Goal: Transaction & Acquisition: Purchase product/service

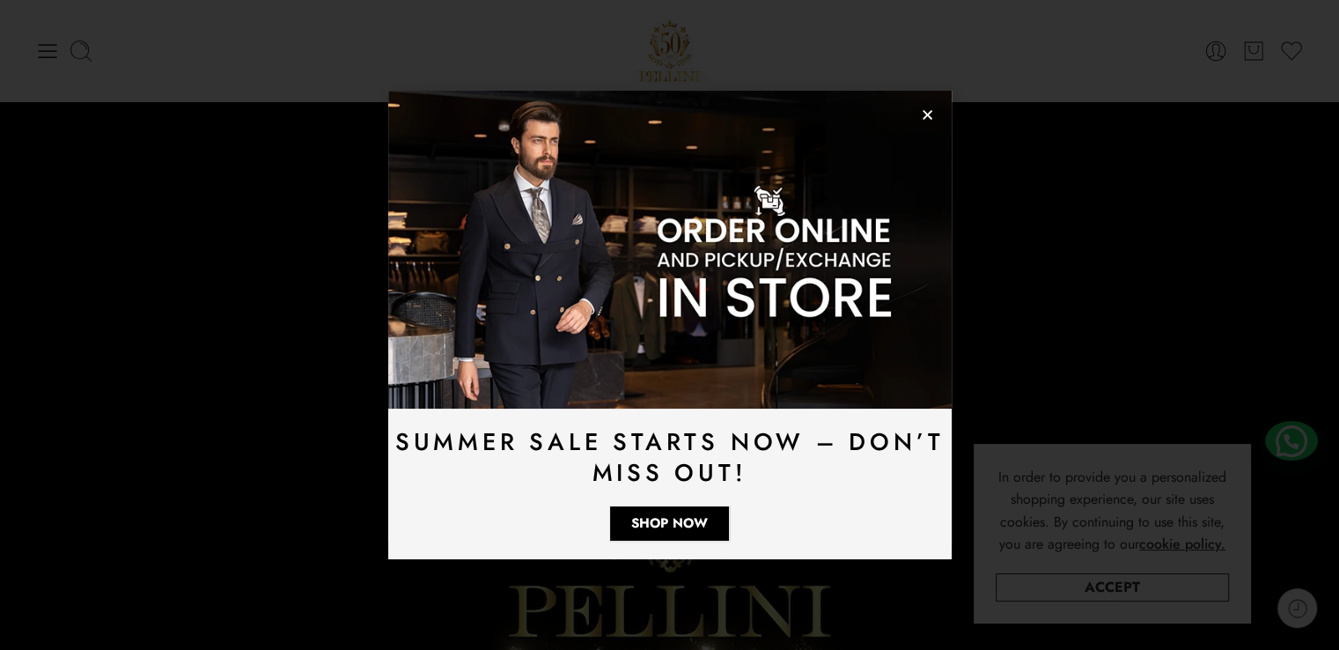
click at [923, 112] on use "Close" at bounding box center [928, 116] width 10 height 10
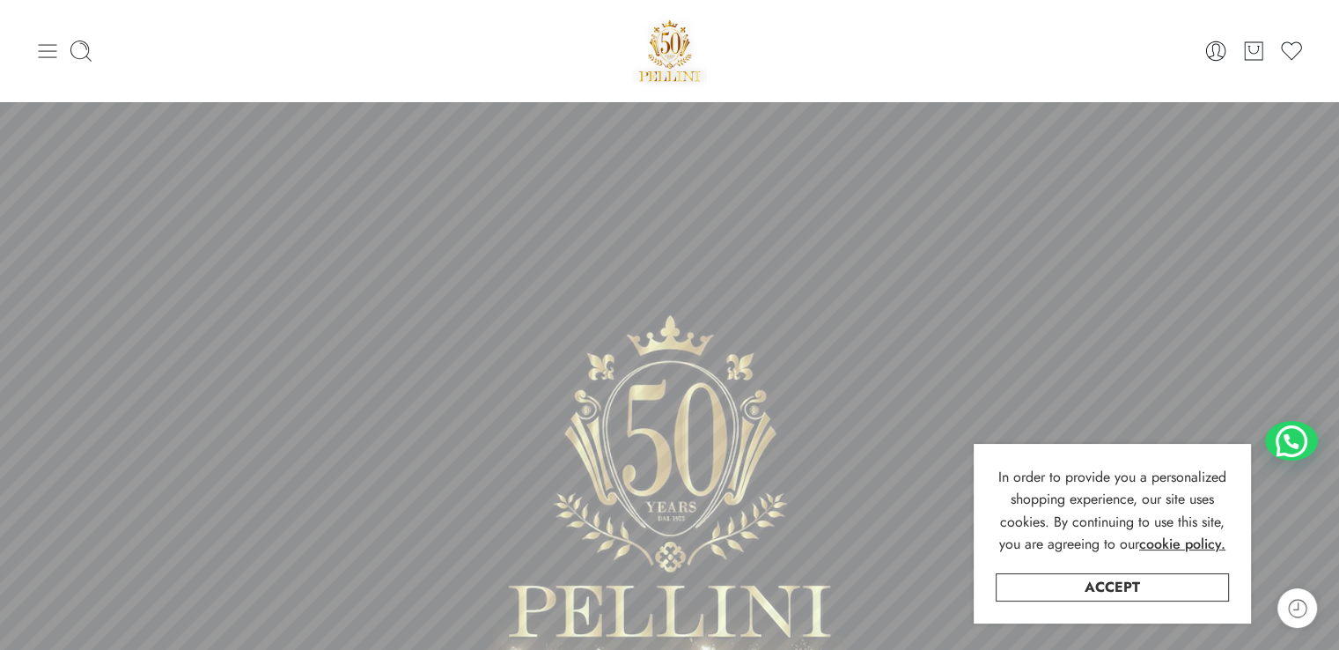
click at [48, 55] on icon at bounding box center [47, 51] width 25 height 25
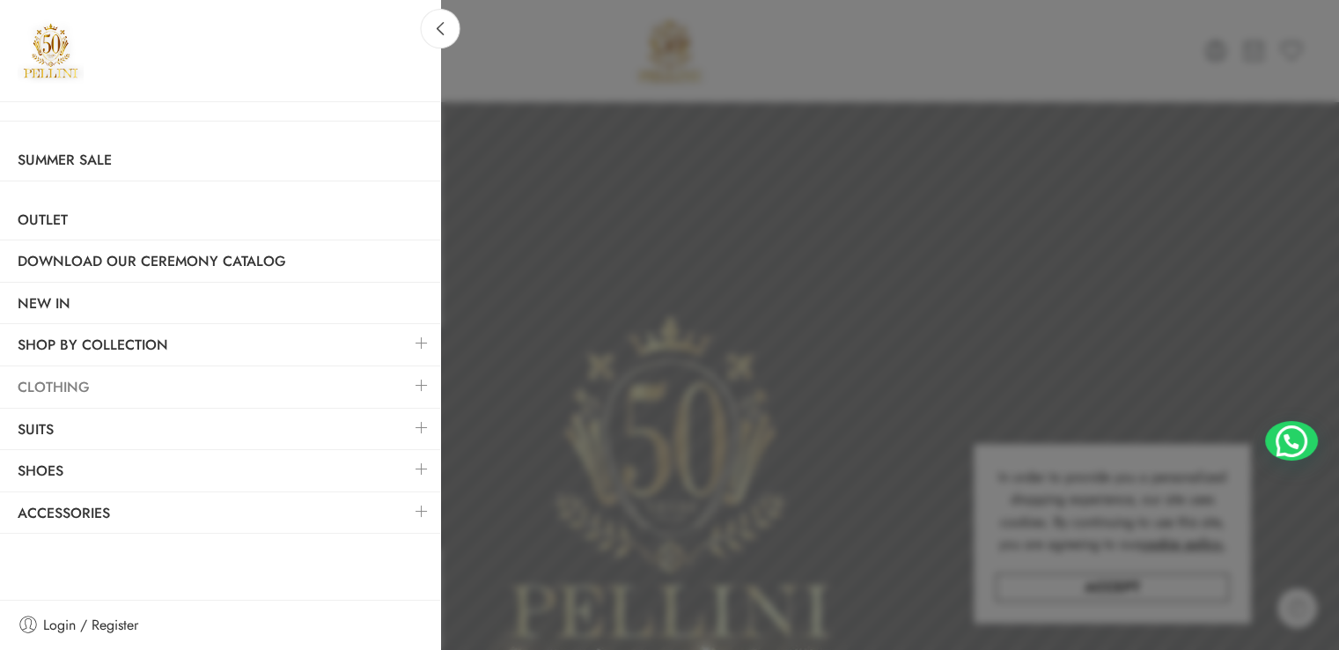
click at [81, 390] on link "Clothing" at bounding box center [220, 387] width 440 height 41
click at [419, 384] on link at bounding box center [421, 385] width 37 height 38
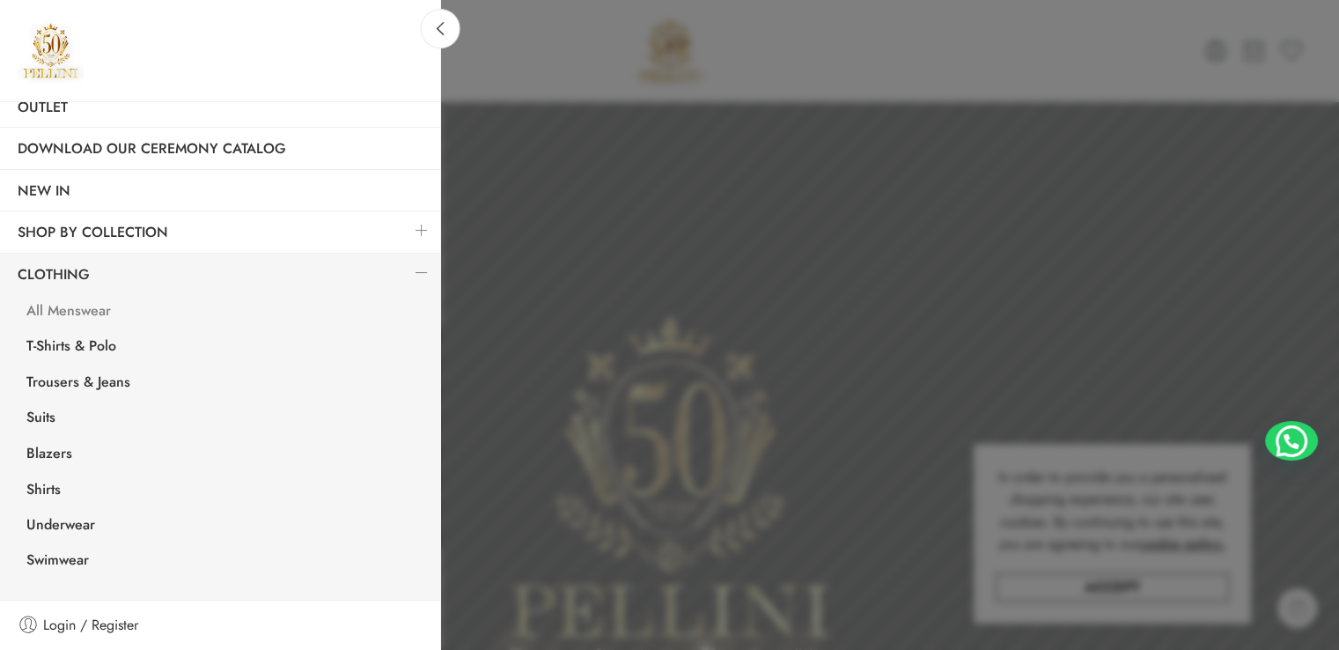
scroll to position [176, 0]
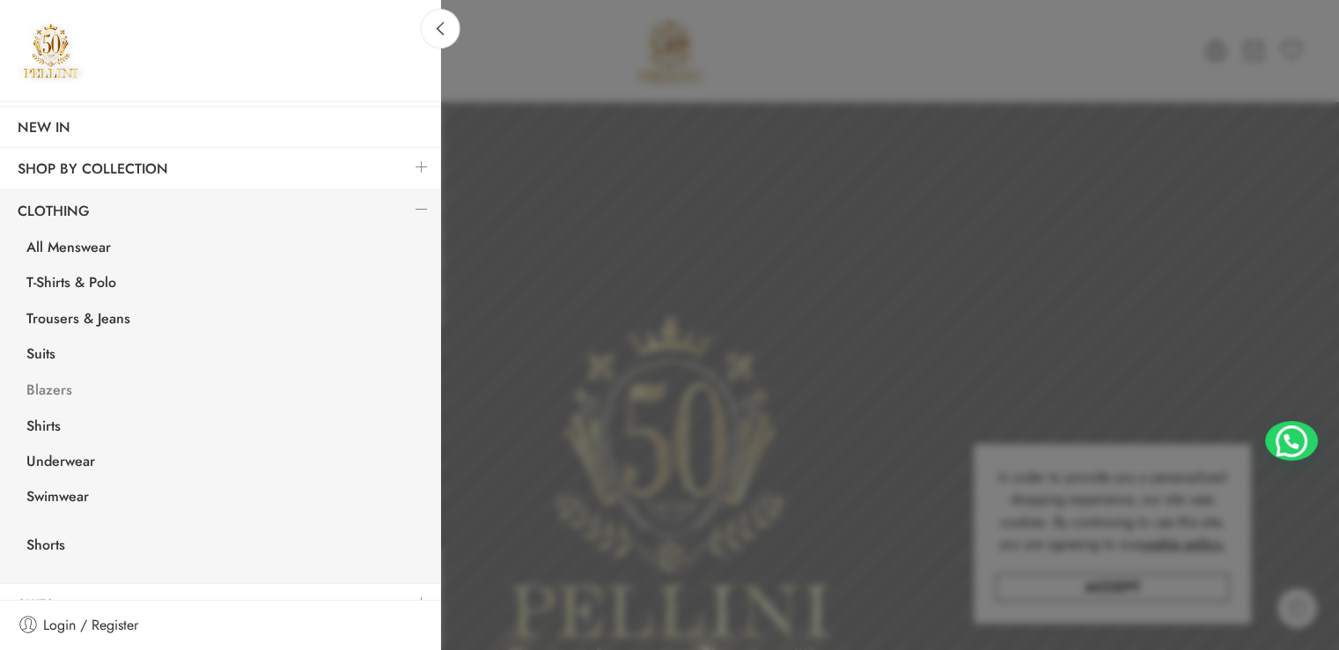
click at [46, 390] on link "Blazers" at bounding box center [225, 392] width 432 height 36
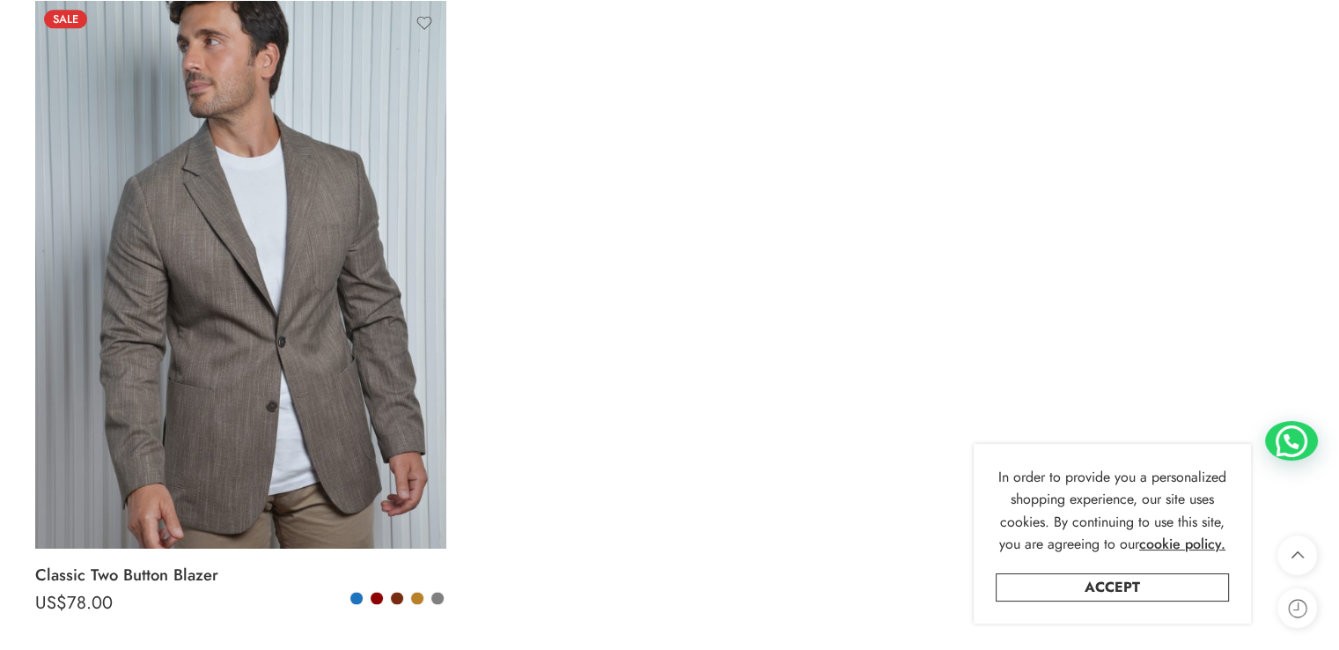
scroll to position [2114, 0]
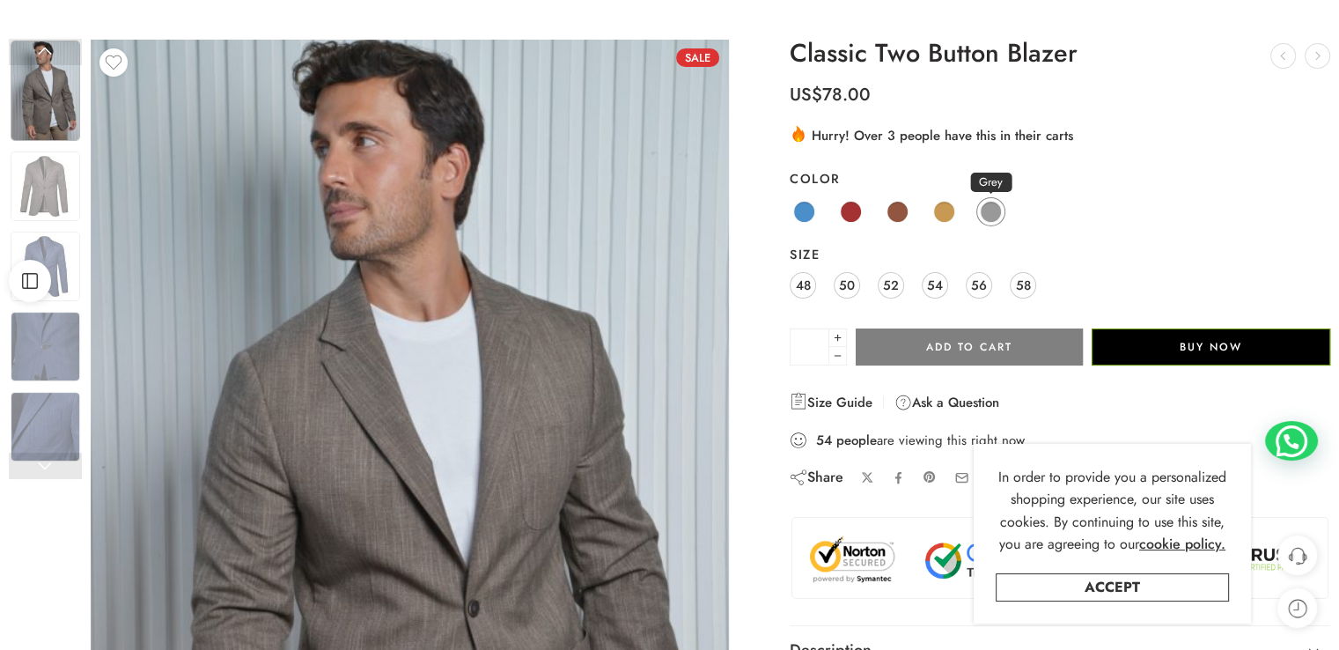
click at [993, 207] on span at bounding box center [991, 212] width 22 height 22
click at [991, 208] on span at bounding box center [991, 212] width 22 height 22
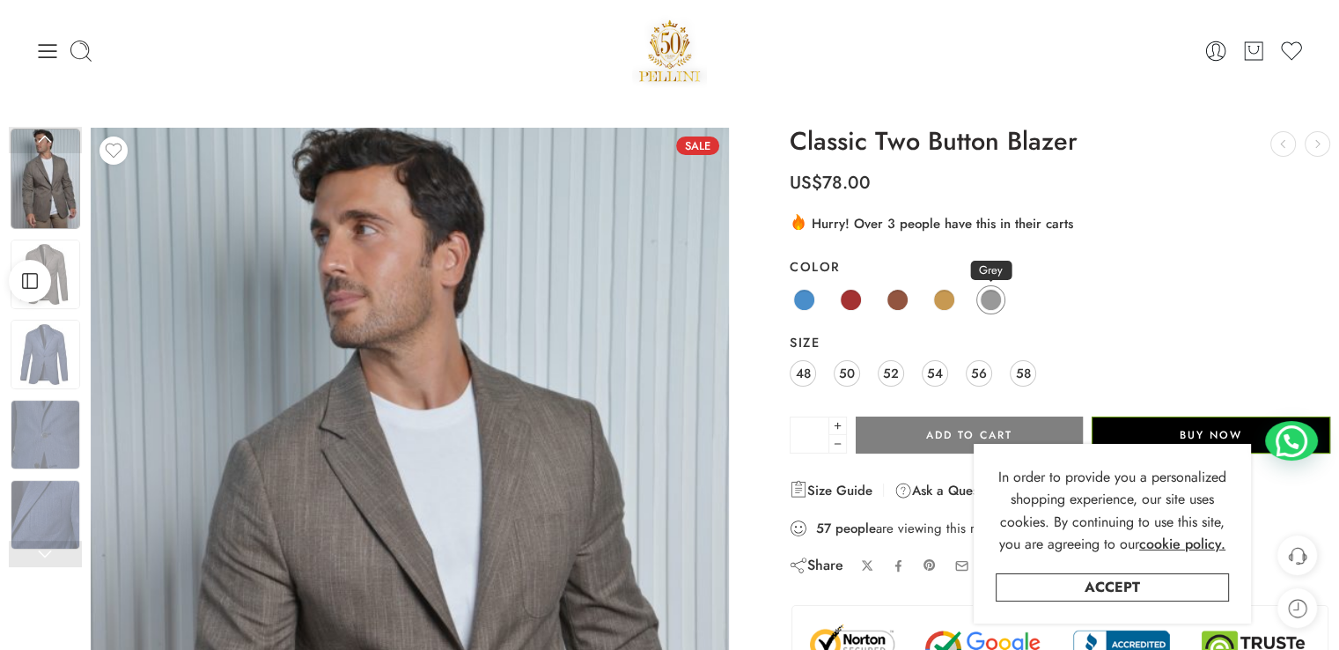
click at [993, 298] on span at bounding box center [991, 300] width 22 height 22
click at [992, 298] on span at bounding box center [991, 300] width 22 height 22
click at [45, 343] on img at bounding box center [46, 355] width 70 height 70
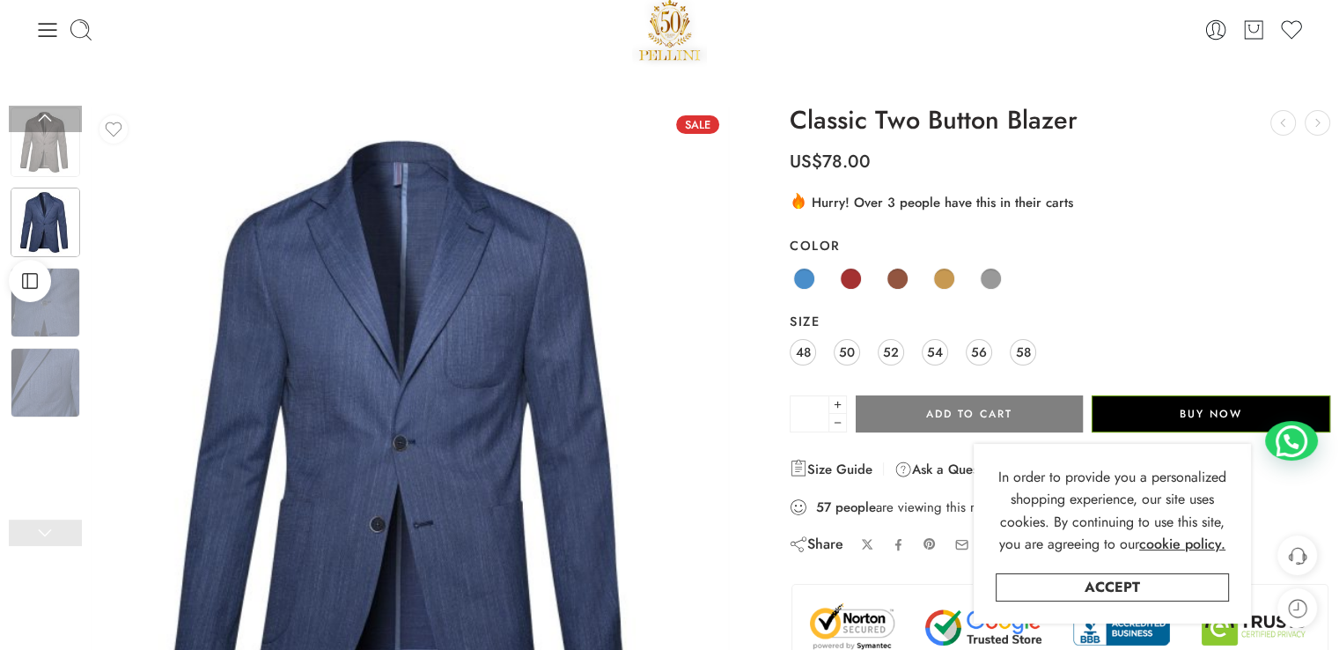
scroll to position [264, 0]
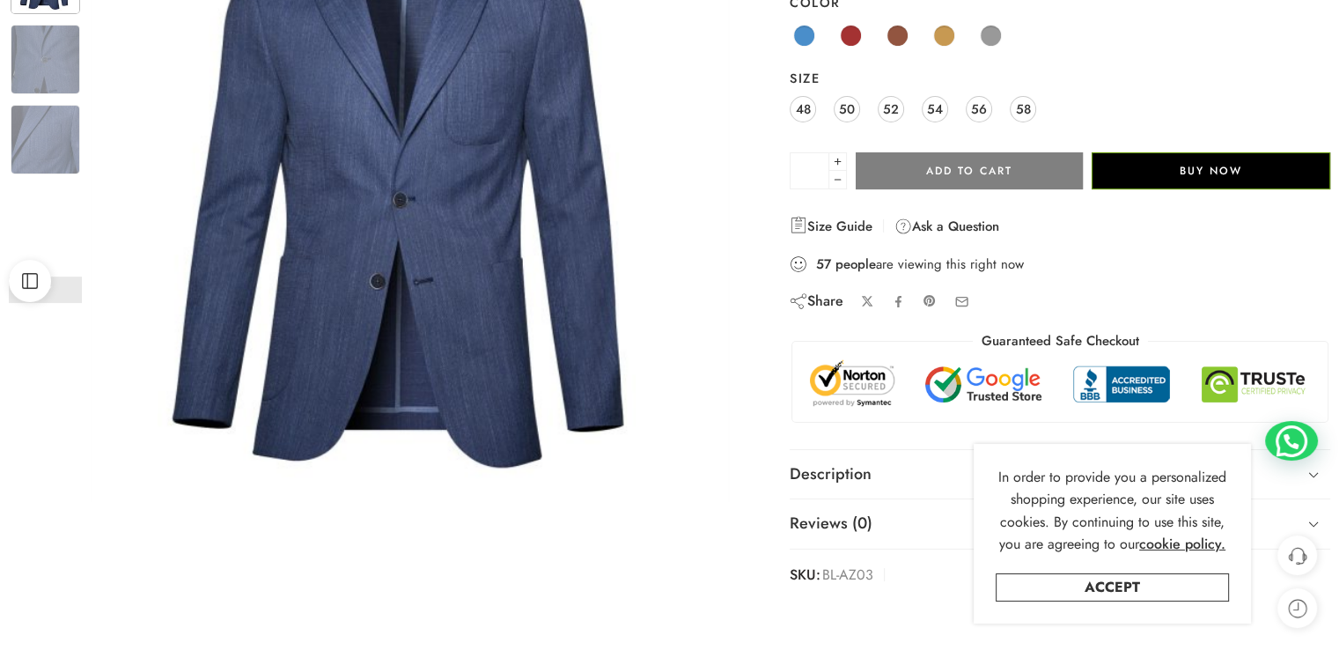
click at [35, 215] on div at bounding box center [45, 30] width 73 height 557
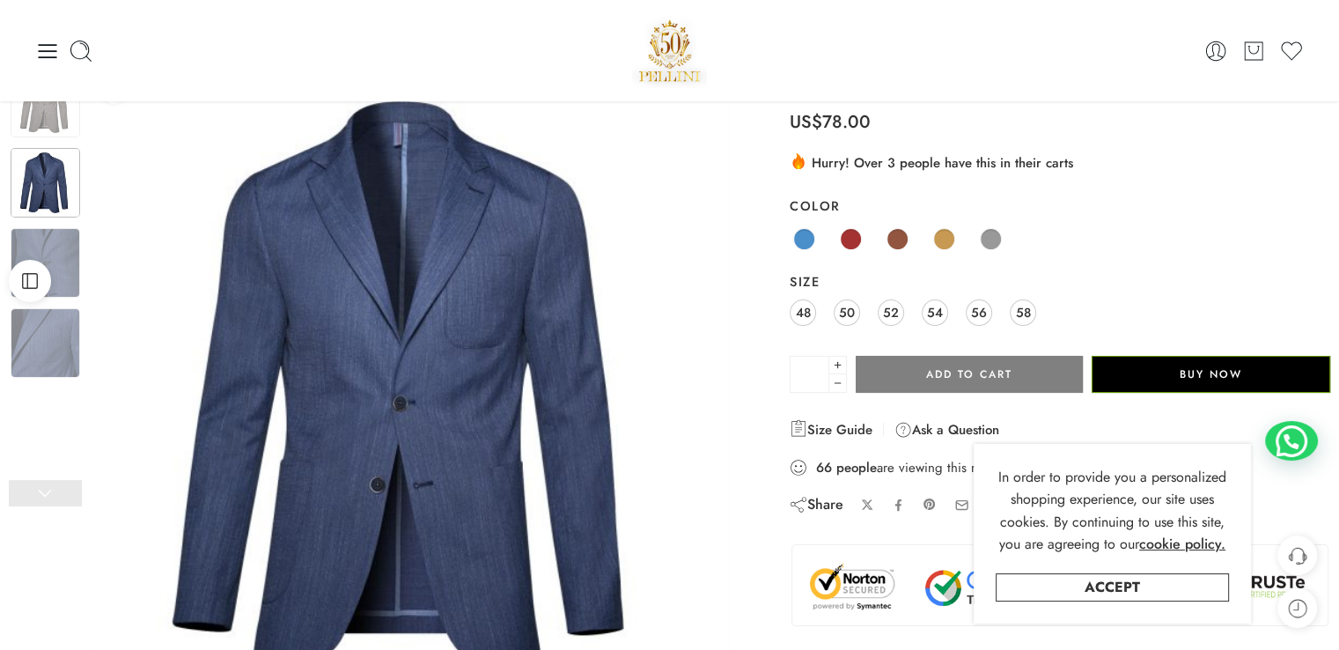
scroll to position [0, 0]
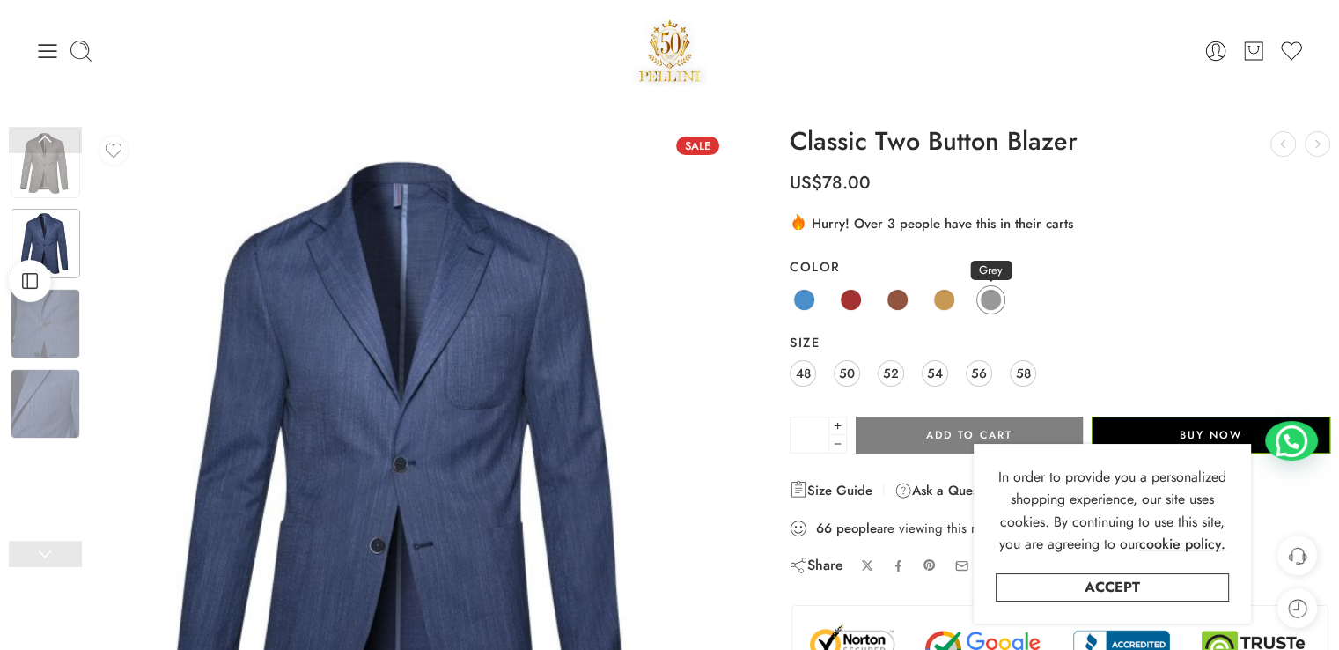
click at [993, 300] on span at bounding box center [991, 300] width 22 height 22
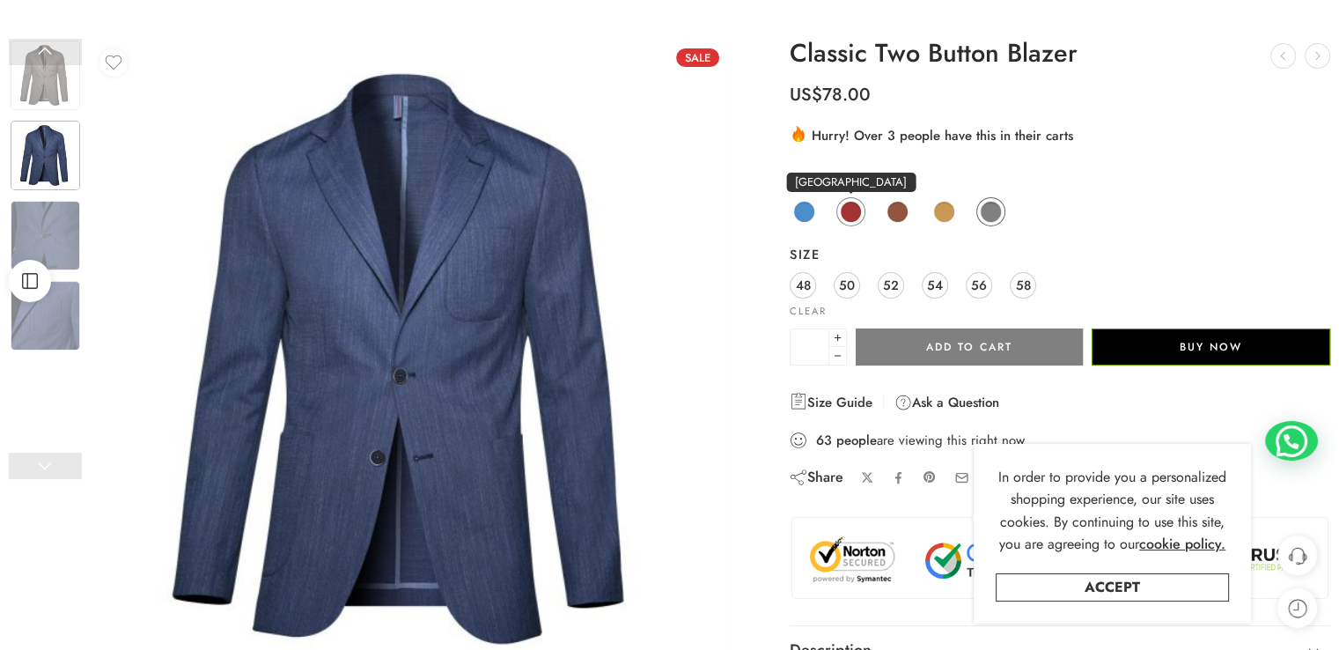
click at [849, 211] on span at bounding box center [851, 212] width 22 height 22
click at [896, 208] on span at bounding box center [898, 212] width 22 height 22
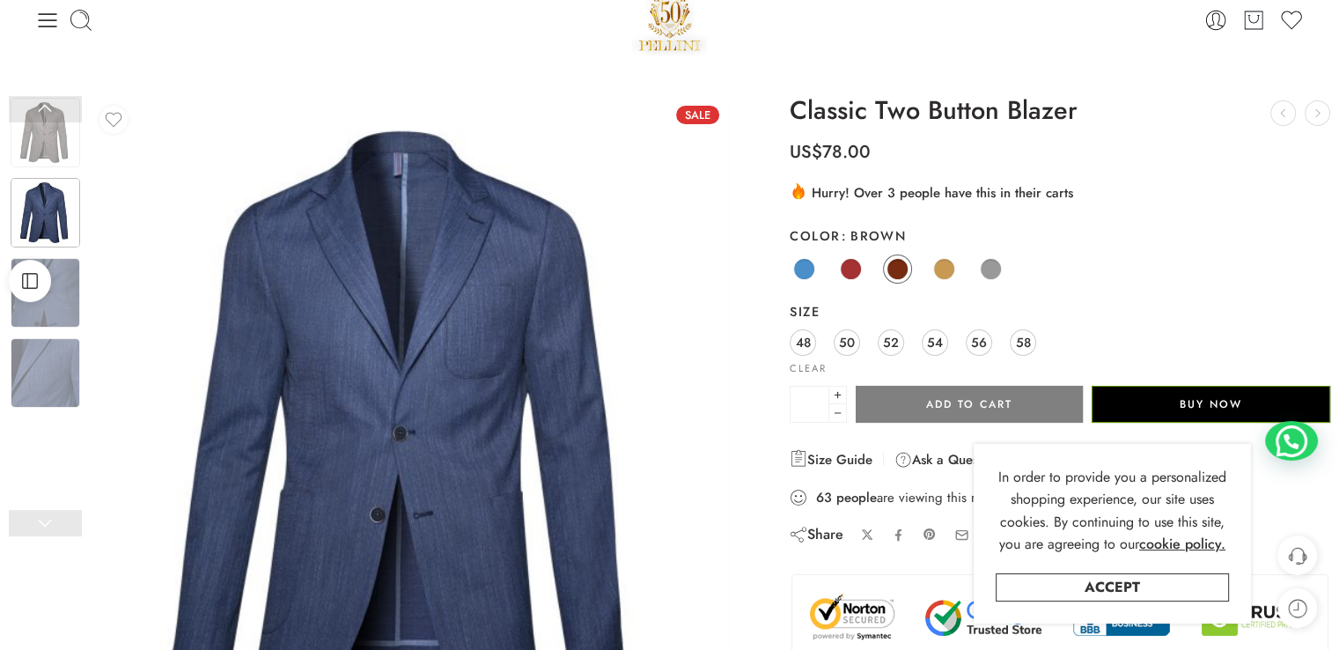
scroll to position [0, 0]
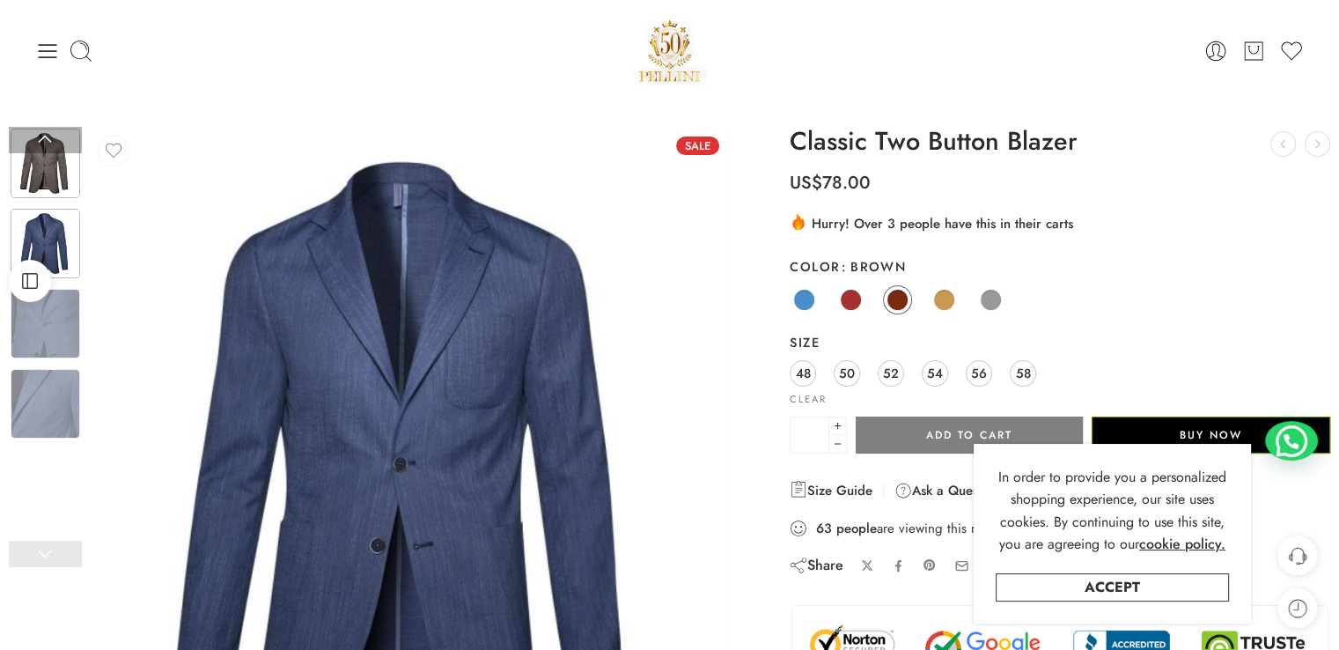
click at [50, 178] on img at bounding box center [46, 164] width 70 height 70
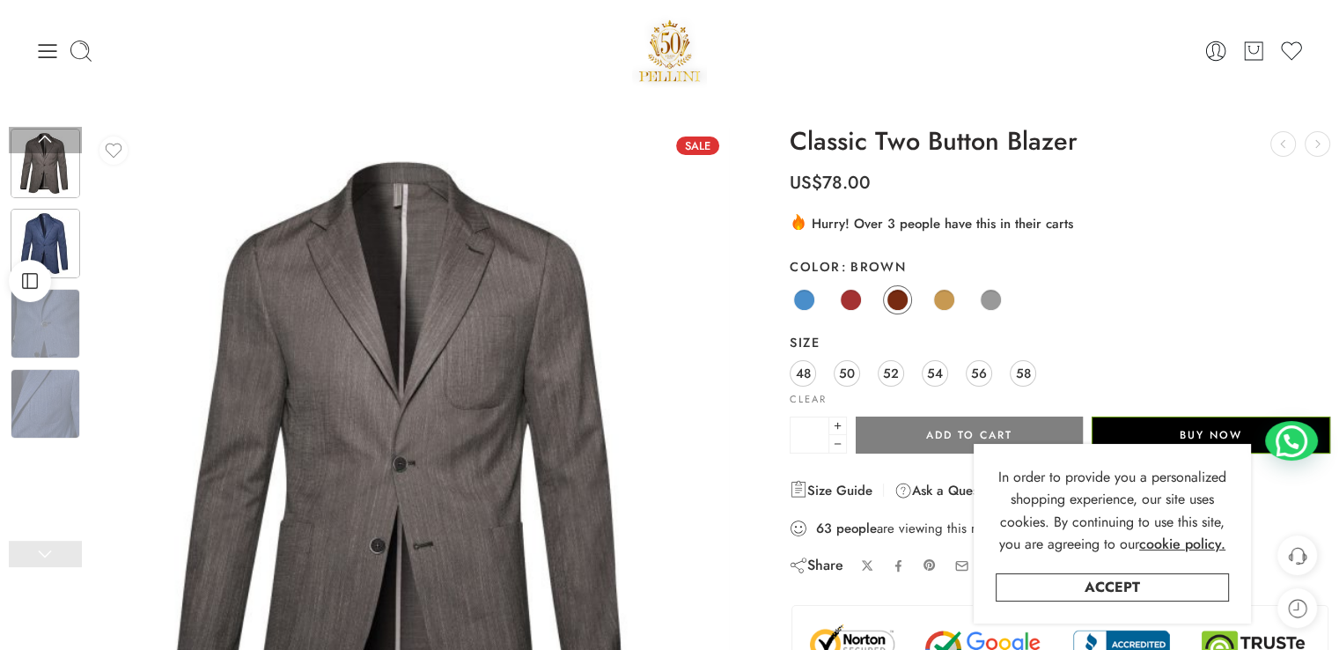
click at [44, 246] on img at bounding box center [46, 244] width 70 height 70
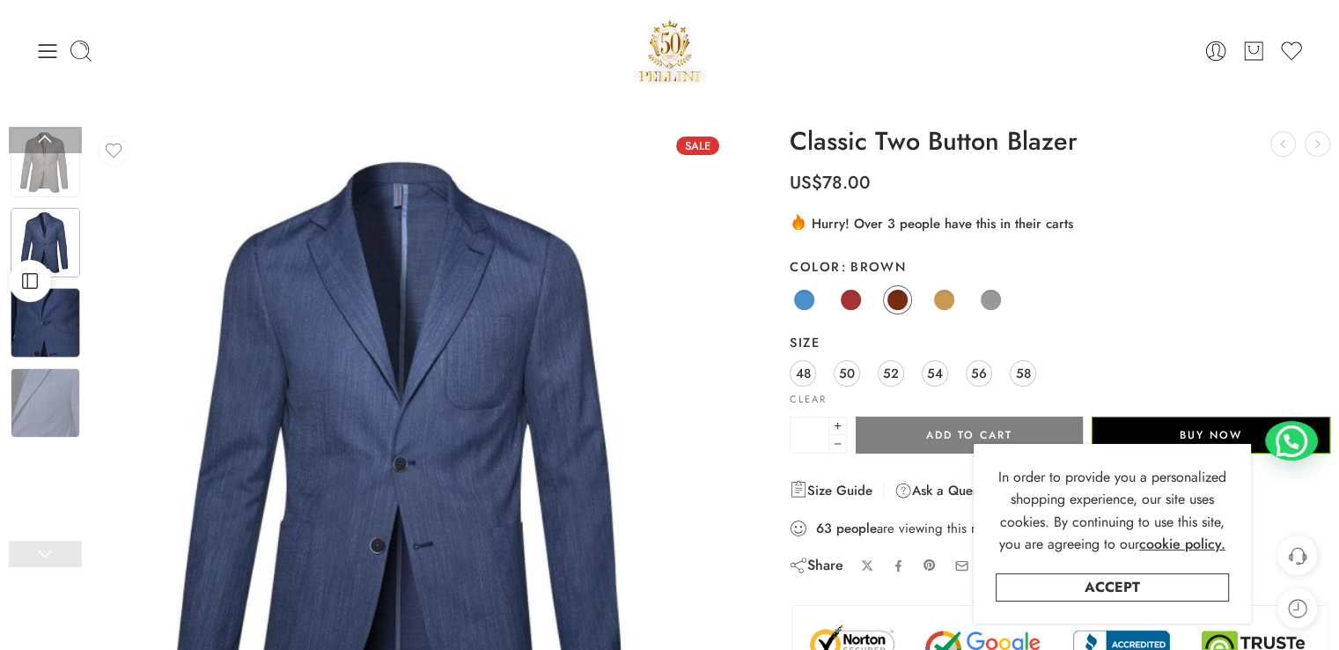
click at [63, 338] on img at bounding box center [46, 323] width 70 height 70
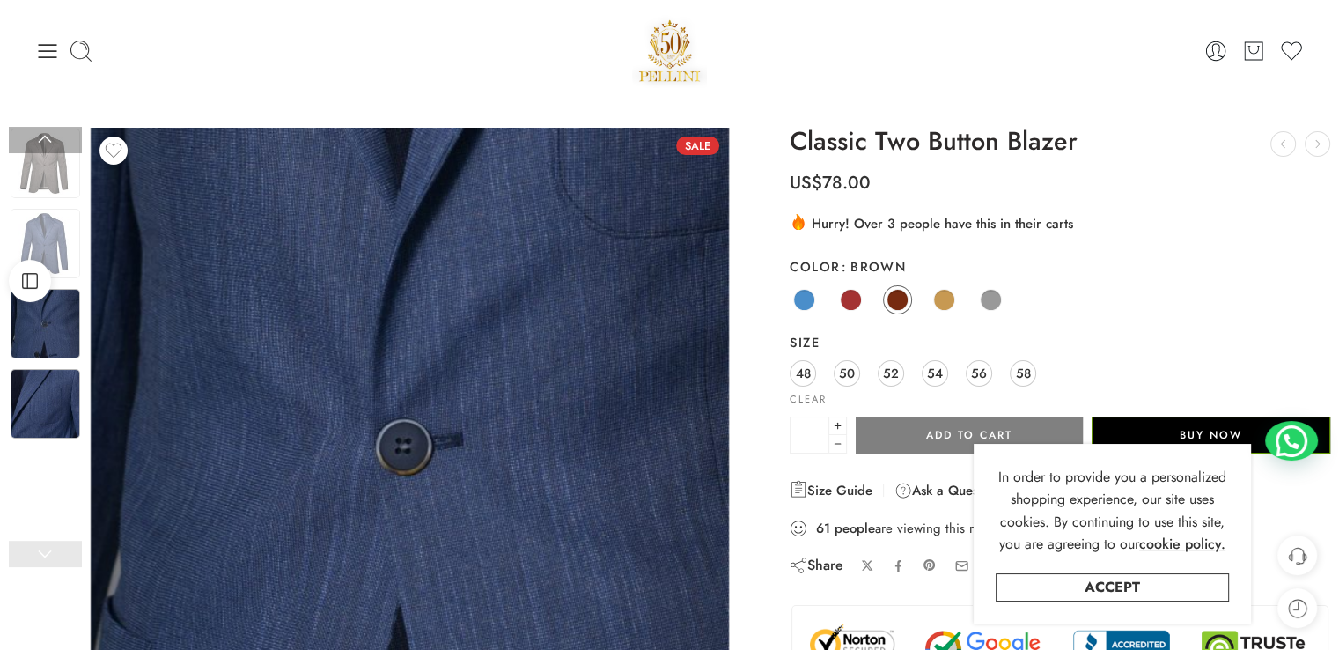
click at [46, 408] on img at bounding box center [46, 404] width 70 height 70
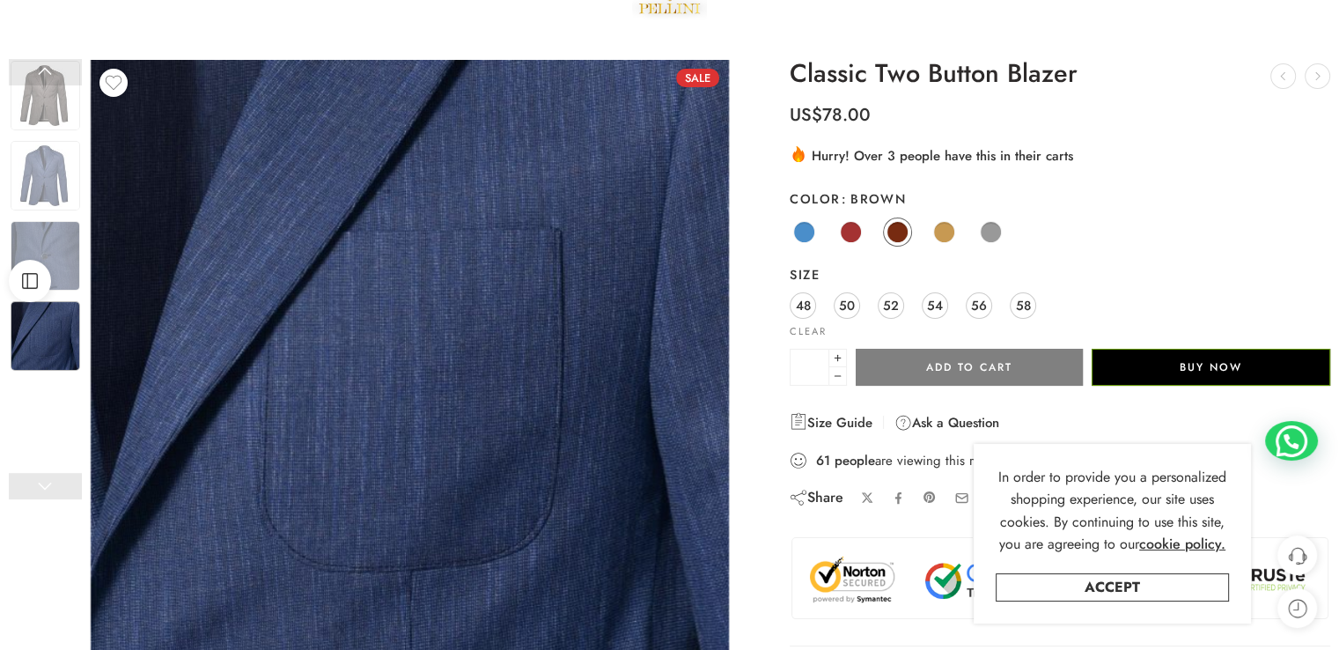
scroll to position [176, 0]
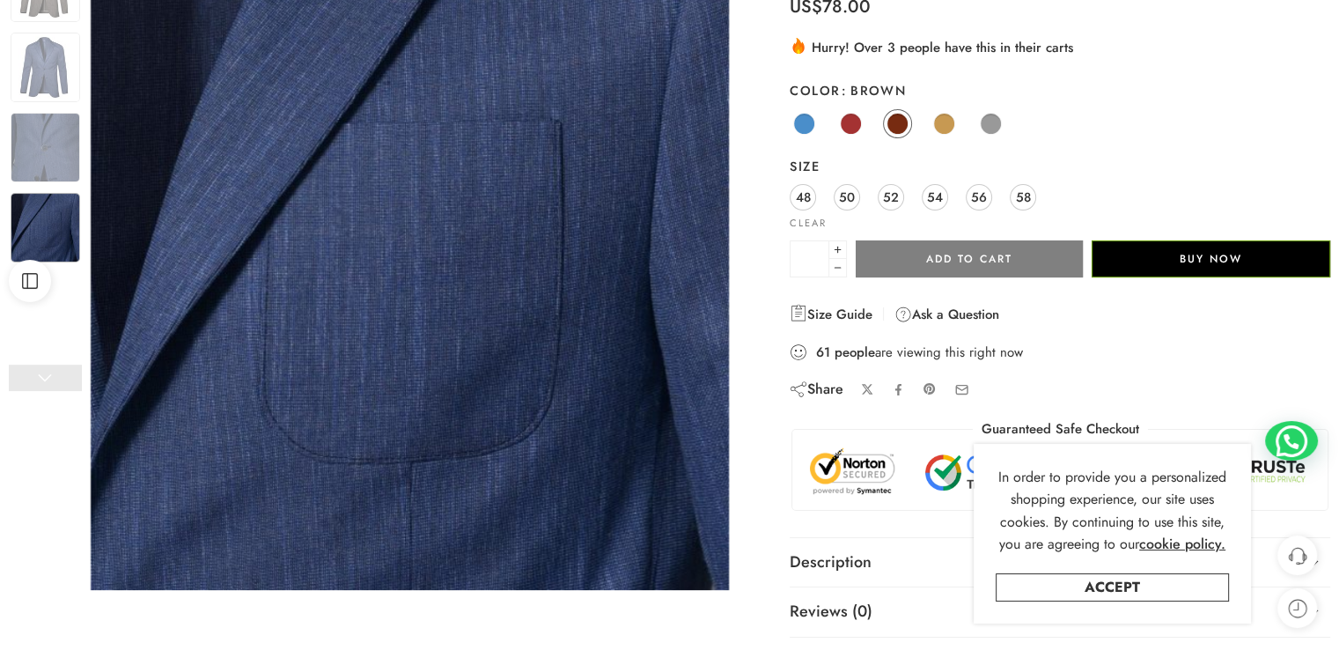
click at [41, 376] on link at bounding box center [45, 378] width 73 height 26
click at [46, 384] on link at bounding box center [45, 378] width 73 height 26
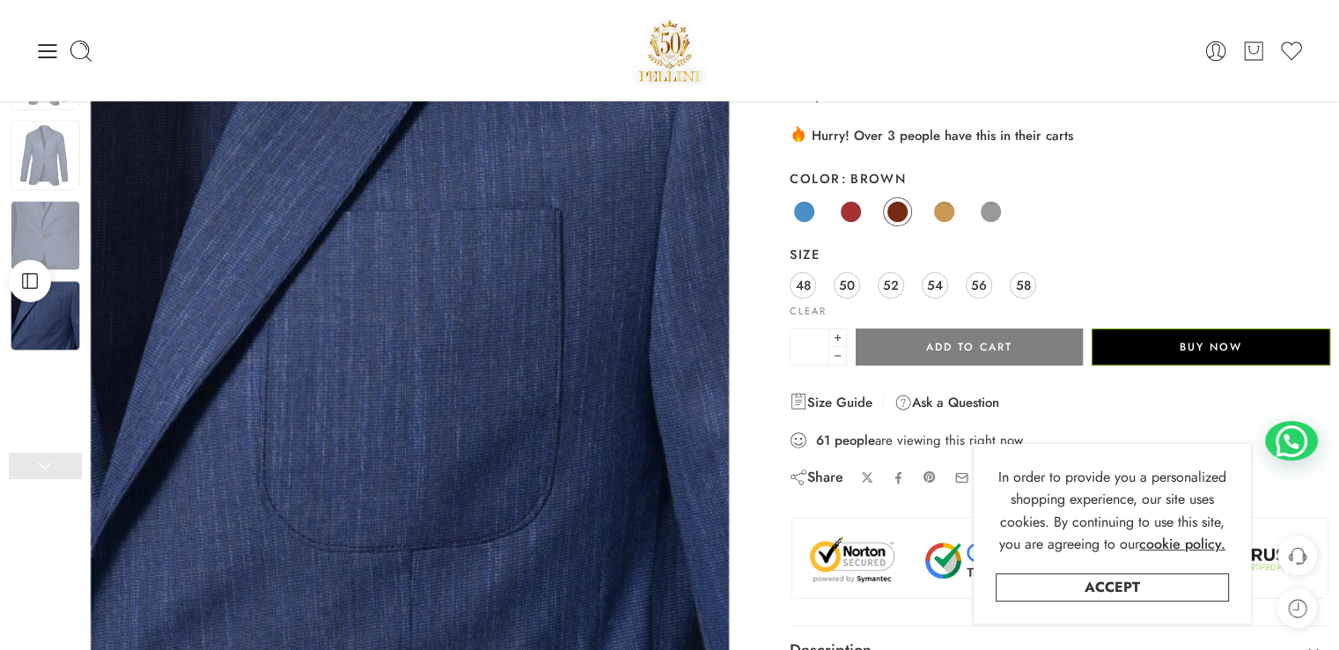
scroll to position [0, 0]
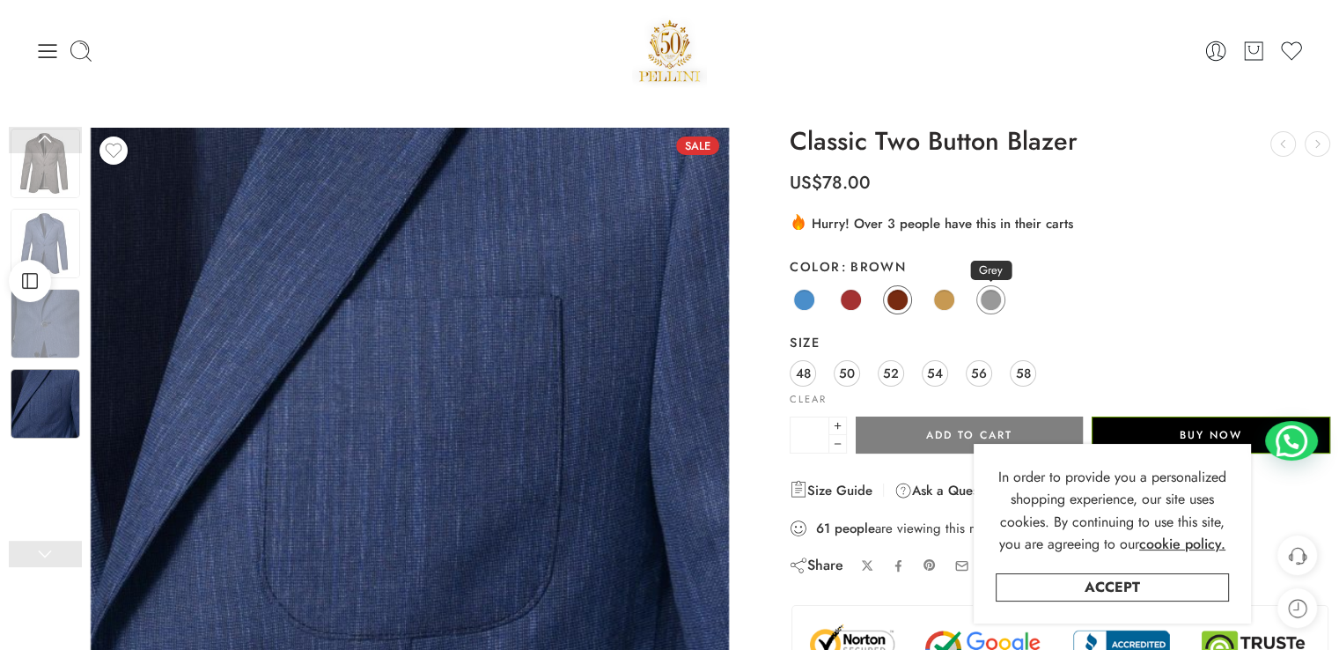
click at [993, 300] on span at bounding box center [991, 300] width 22 height 22
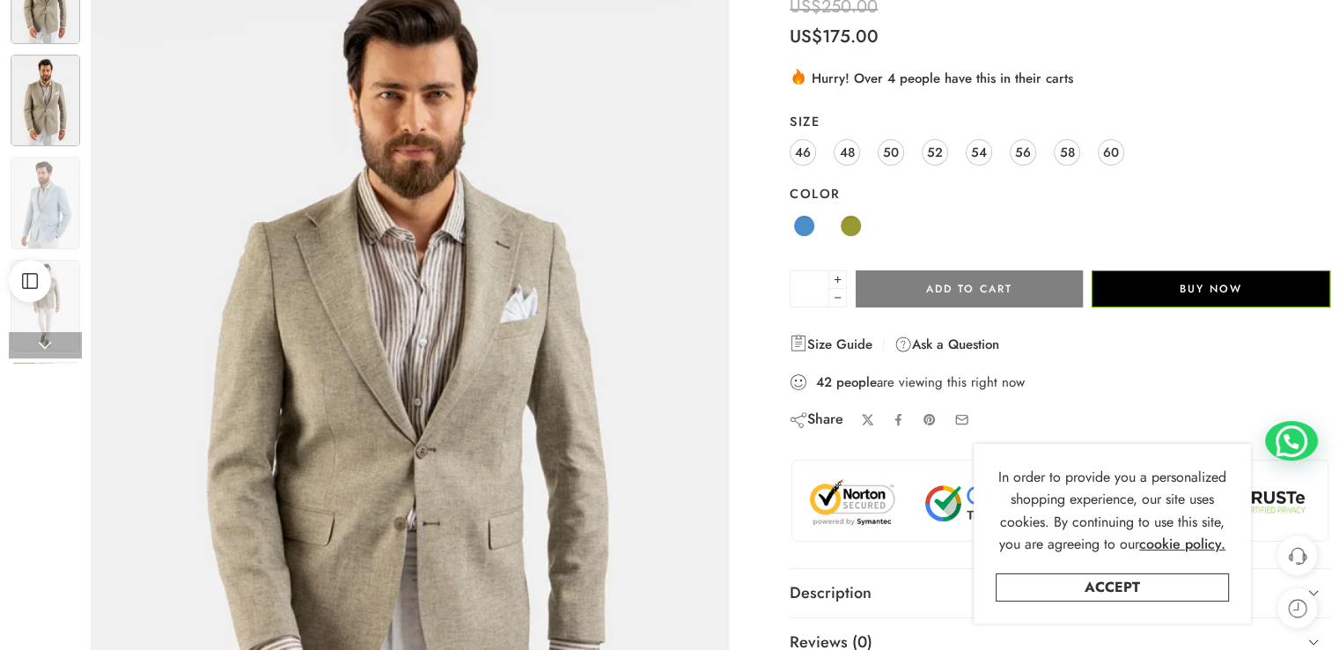
click at [46, 107] on img at bounding box center [46, 101] width 70 height 92
click at [36, 199] on img at bounding box center [46, 203] width 70 height 92
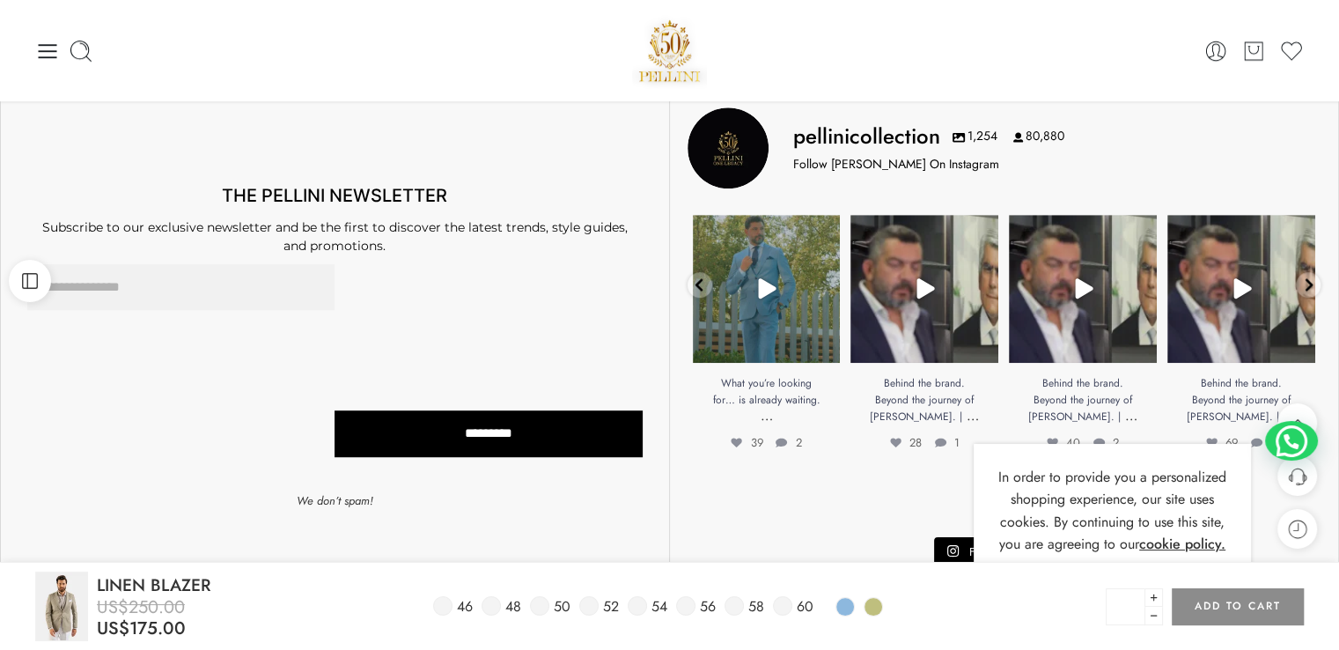
scroll to position [616, 0]
